Goal: Register for event/course

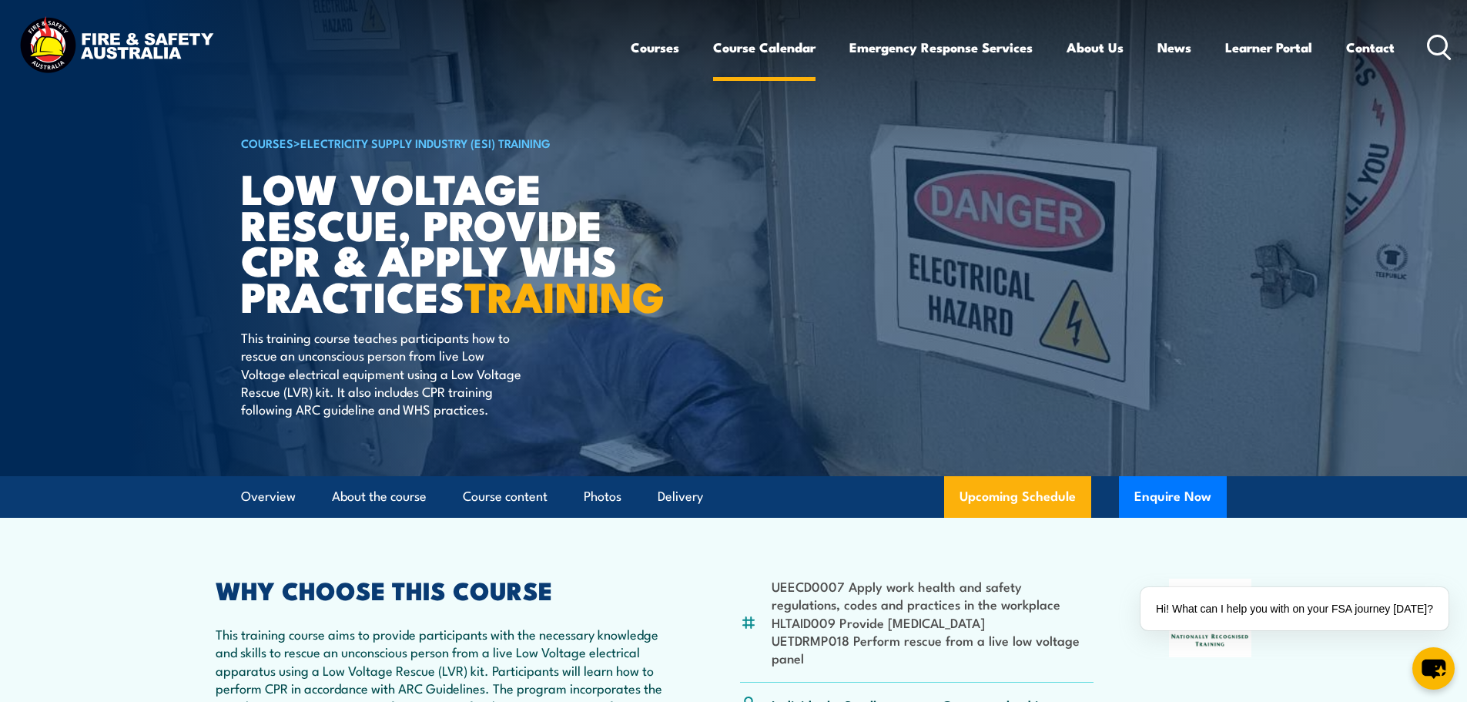
click at [760, 47] on link "Course Calendar" at bounding box center [764, 47] width 102 height 41
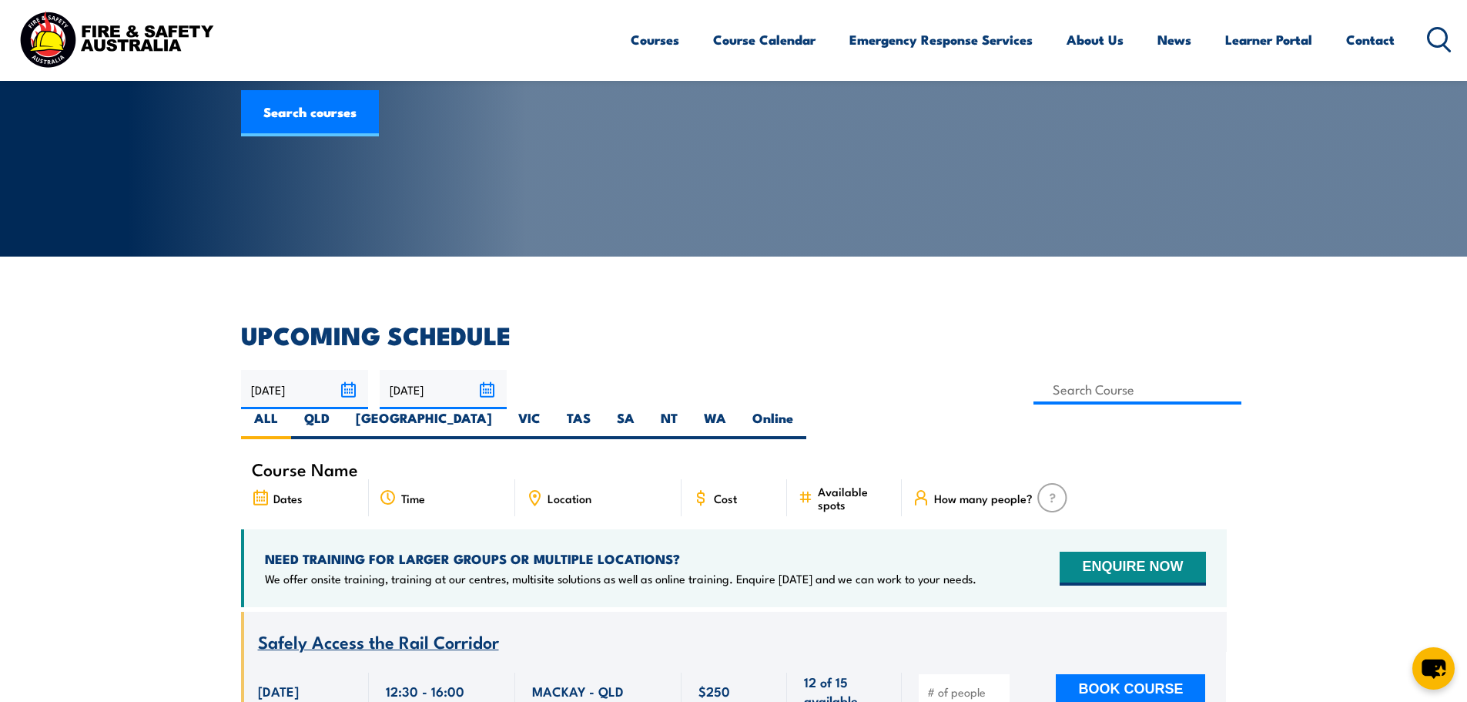
scroll to position [287, 0]
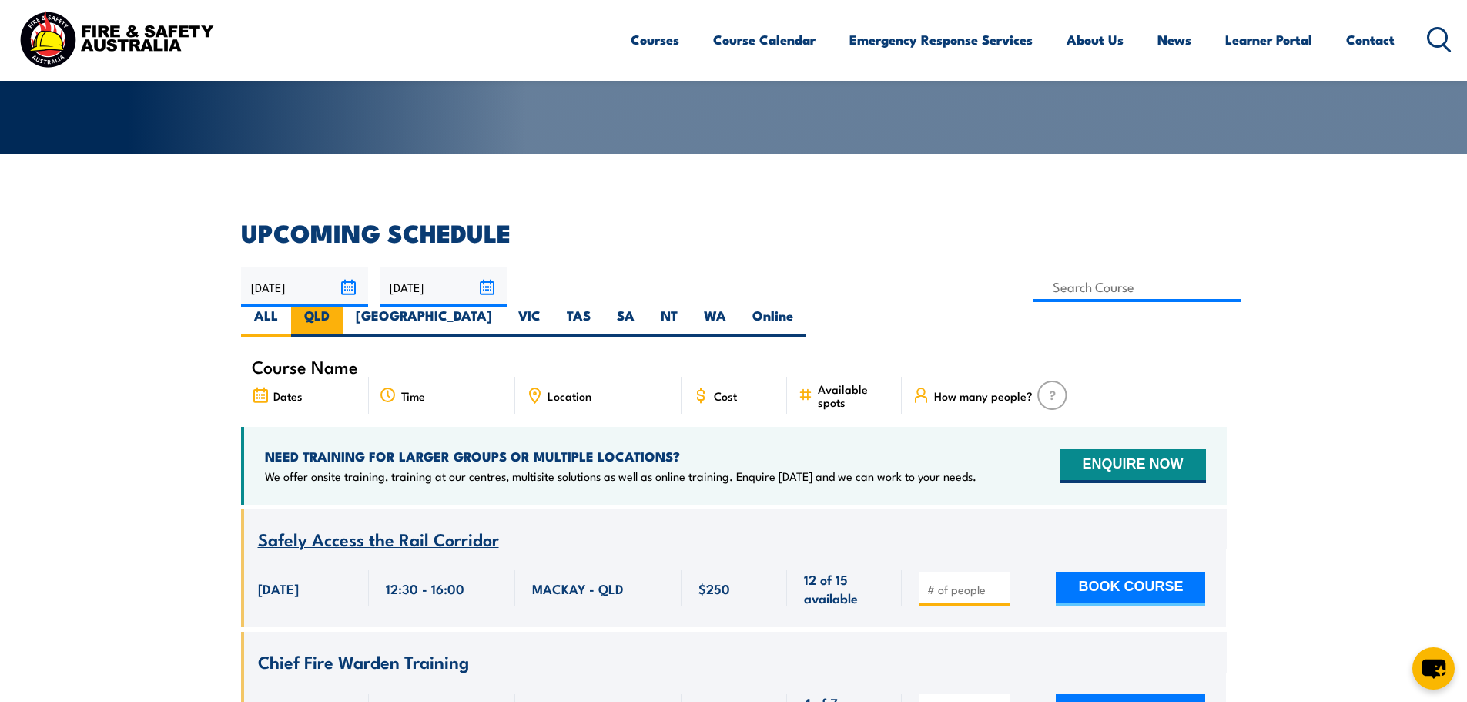
click at [343, 307] on label "QLD" at bounding box center [317, 322] width 52 height 30
click at [340, 307] on input "QLD" at bounding box center [335, 312] width 10 height 10
radio input "true"
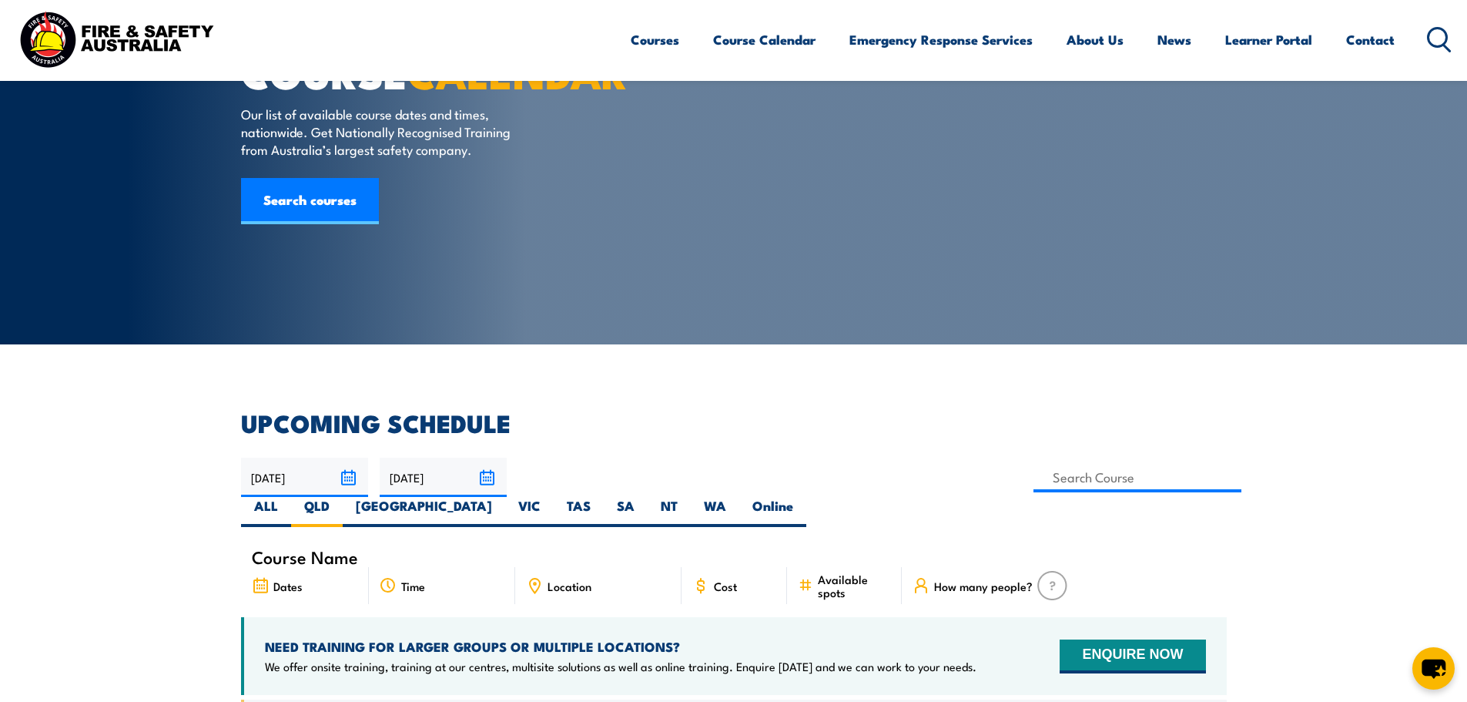
scroll to position [119, 0]
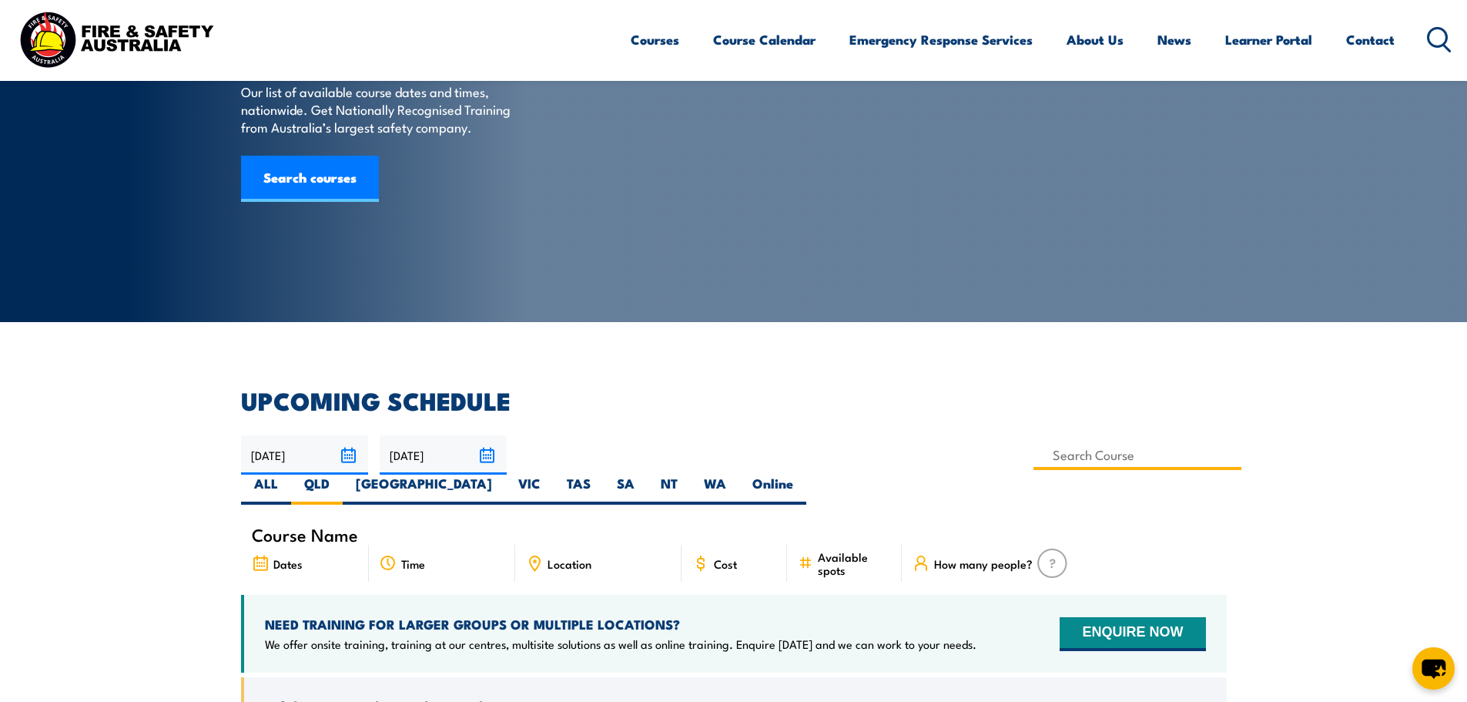
click at [1034, 448] on input at bounding box center [1138, 455] width 209 height 30
type input "l"
type input "Low Voltage Rescue and Provide CPR Training"
